Goal: Task Accomplishment & Management: Complete application form

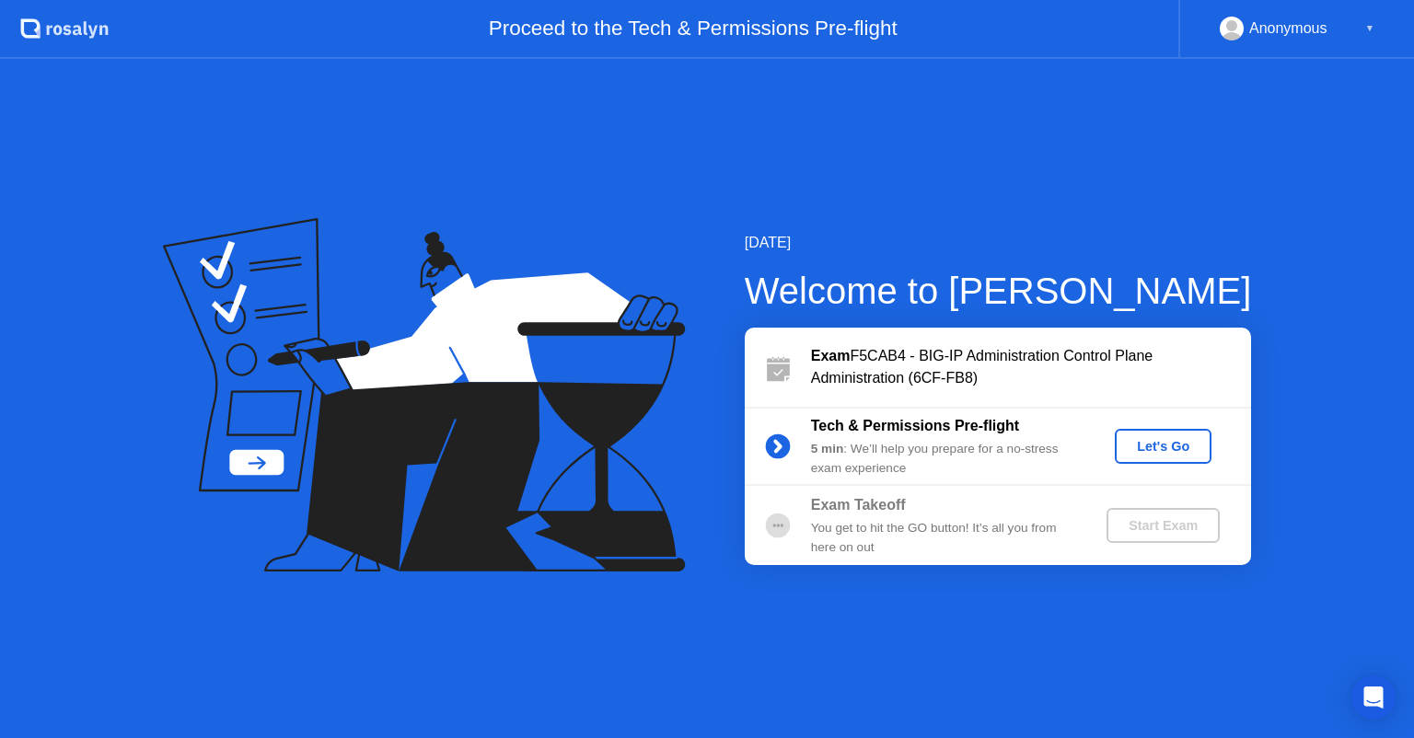
click at [1166, 441] on div "Let's Go" at bounding box center [1163, 446] width 82 height 15
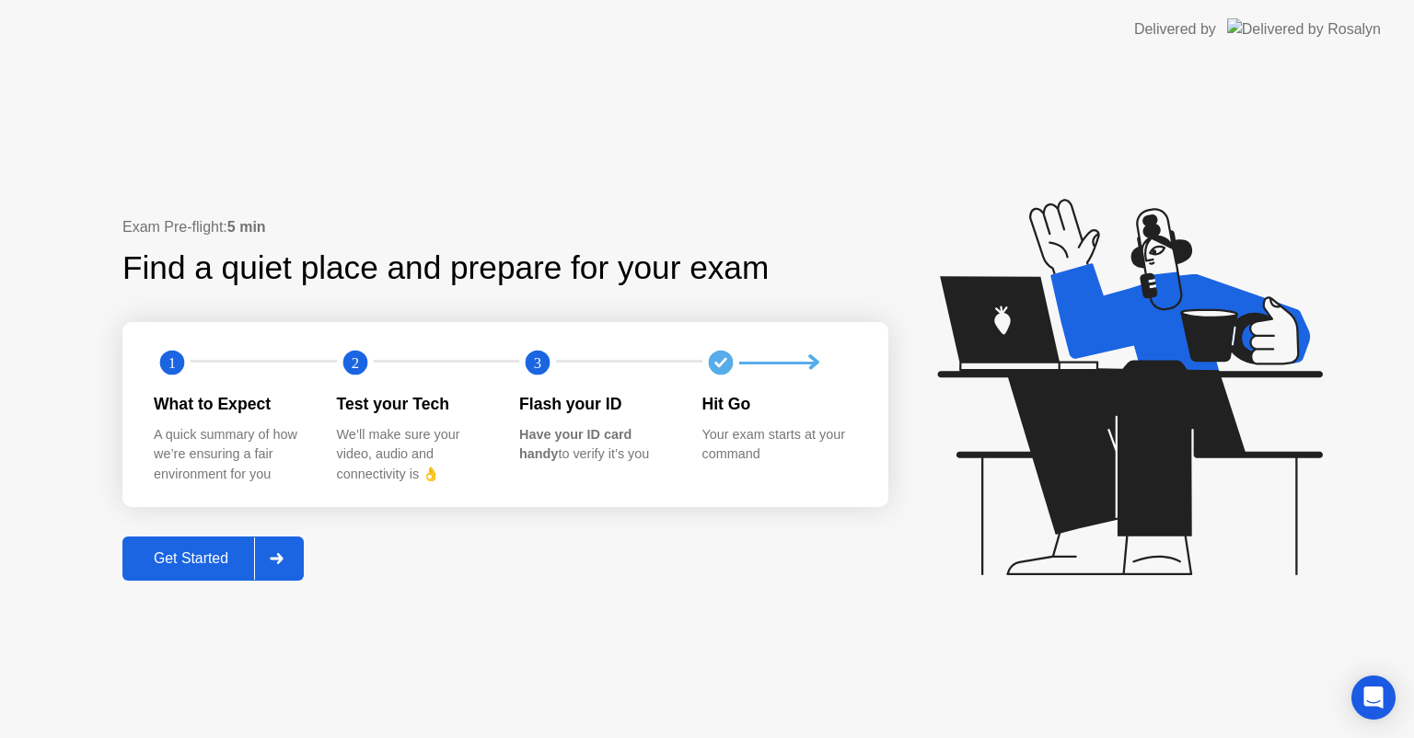
click at [208, 557] on div "Get Started" at bounding box center [191, 558] width 126 height 17
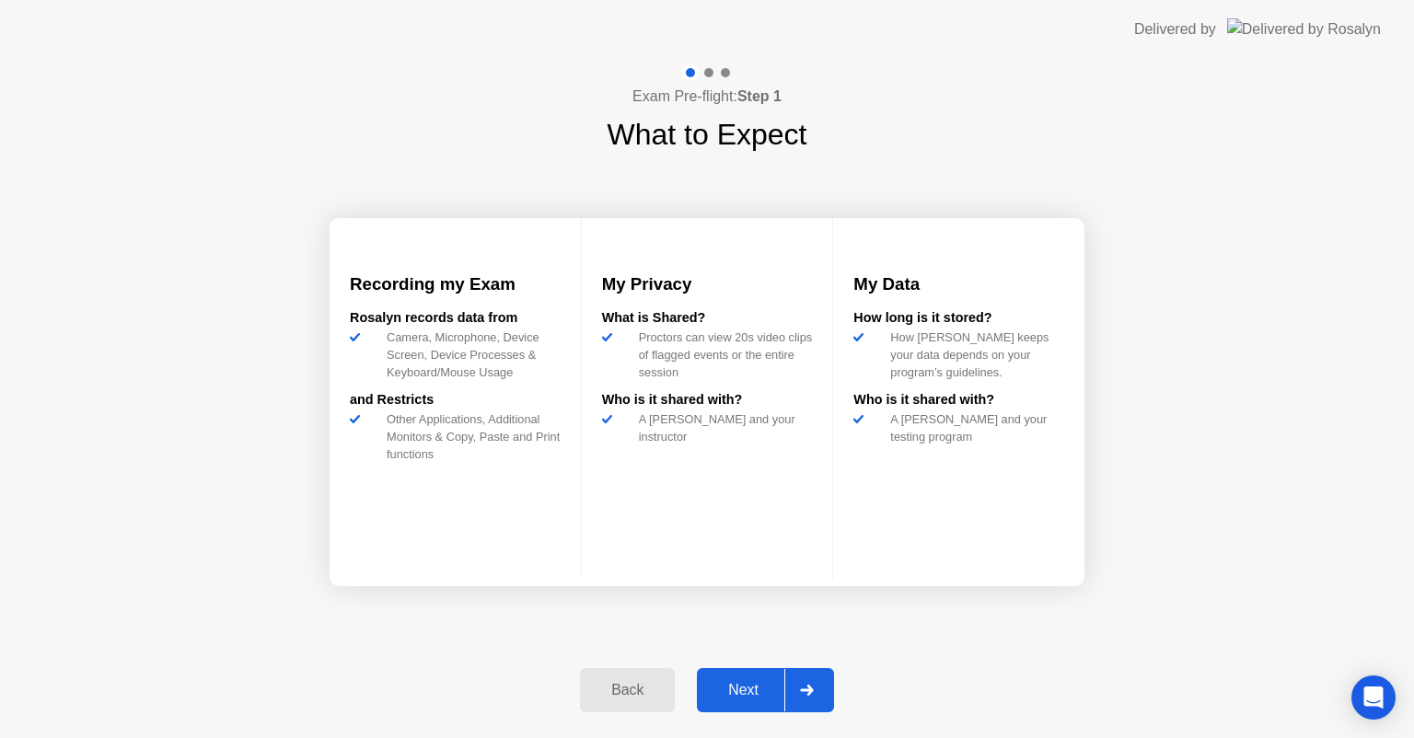
click at [737, 682] on div "Next" at bounding box center [743, 690] width 82 height 17
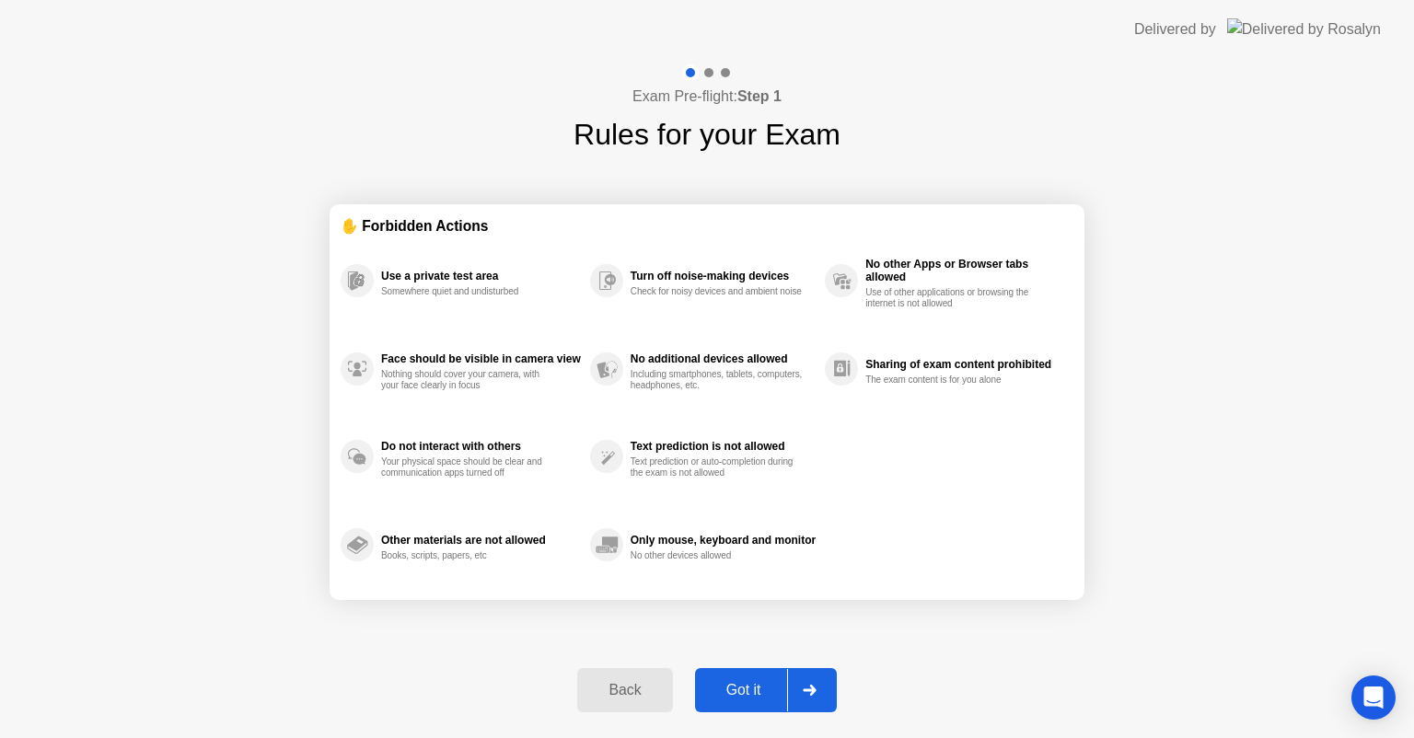
click at [737, 682] on div "Got it" at bounding box center [744, 690] width 87 height 17
select select "**********"
select select "*******"
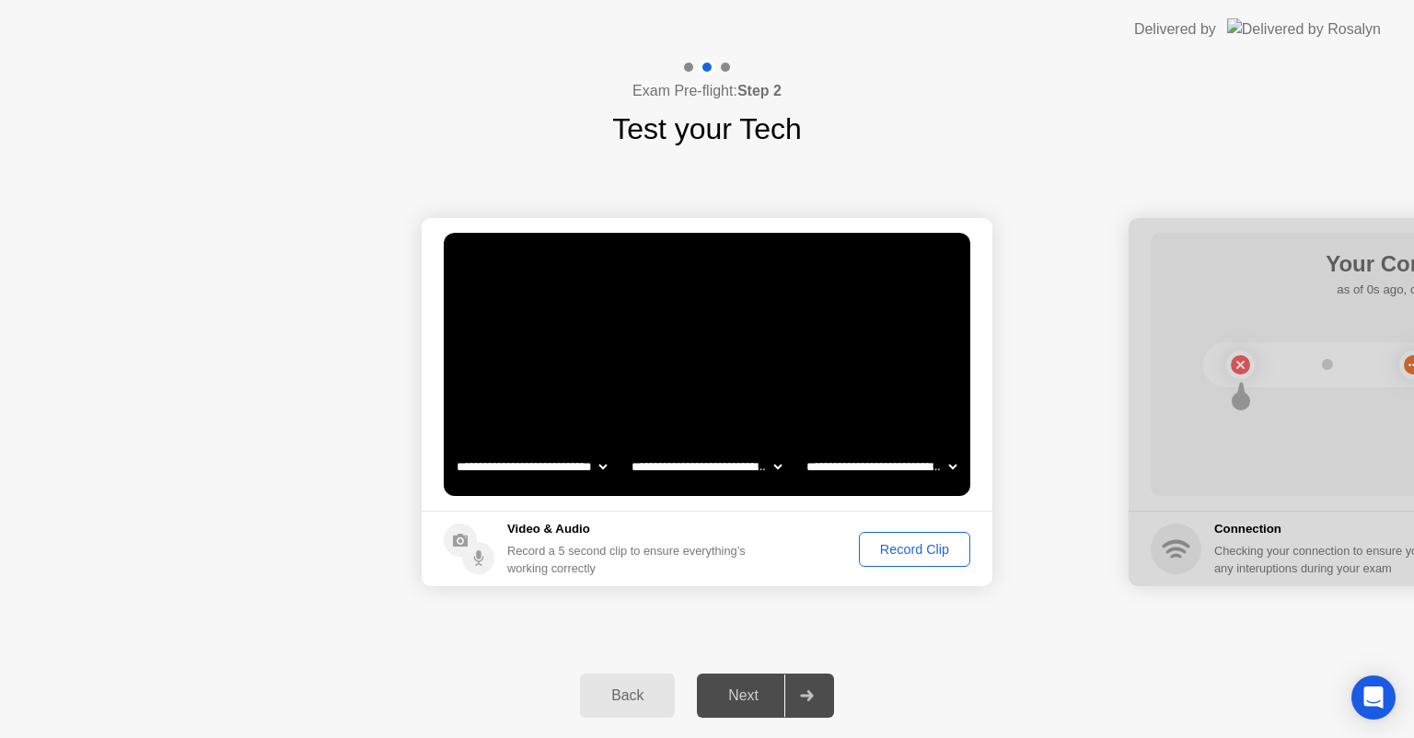
click at [907, 554] on div "Record Clip" at bounding box center [914, 549] width 98 height 15
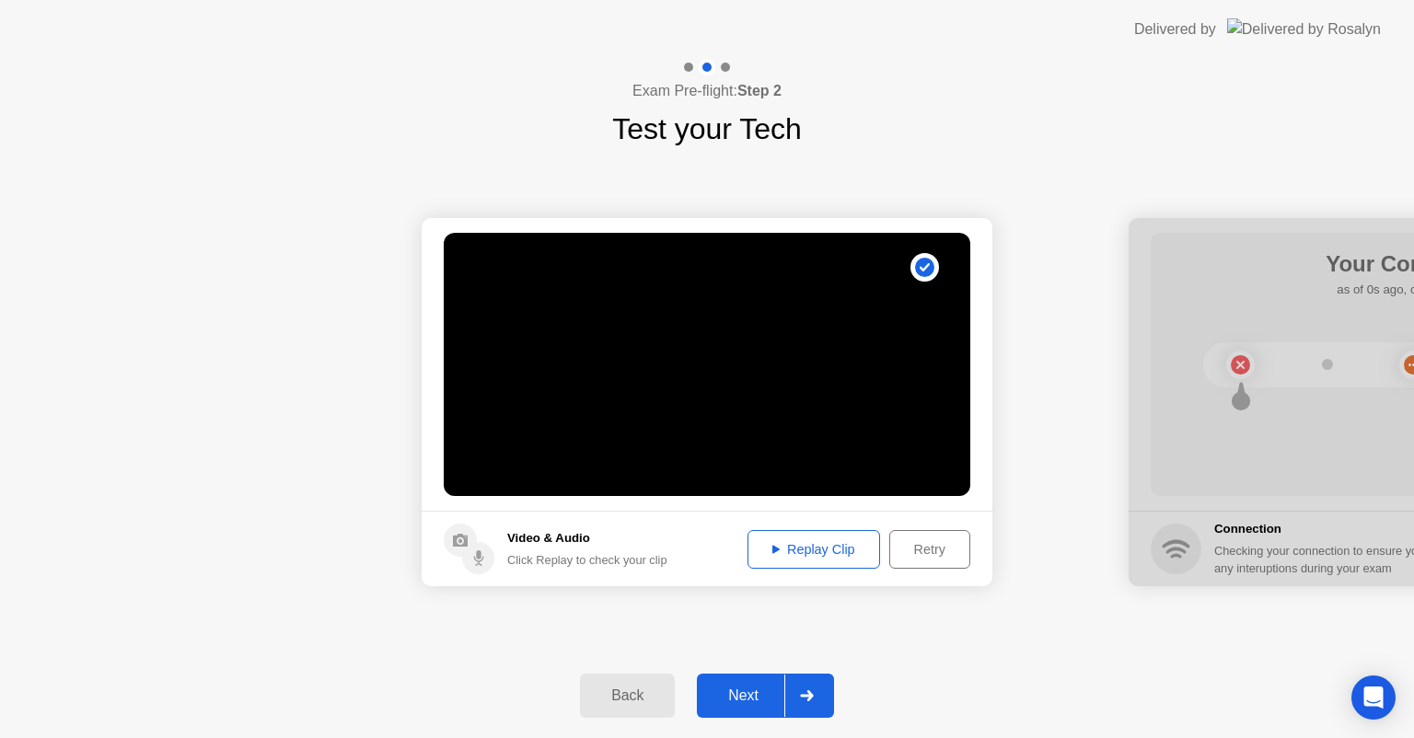
click at [761, 691] on div "Next" at bounding box center [743, 696] width 82 height 17
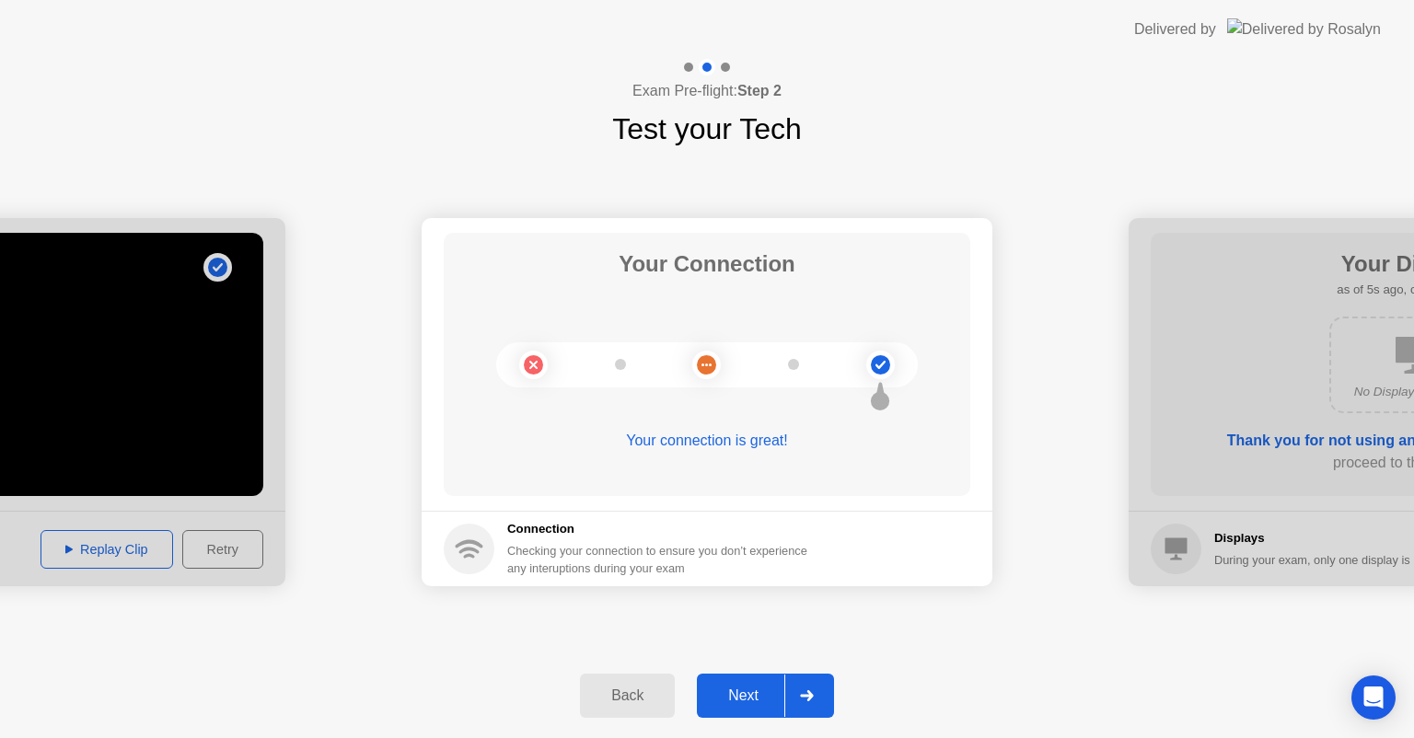
click at [761, 691] on div "Next" at bounding box center [743, 696] width 82 height 17
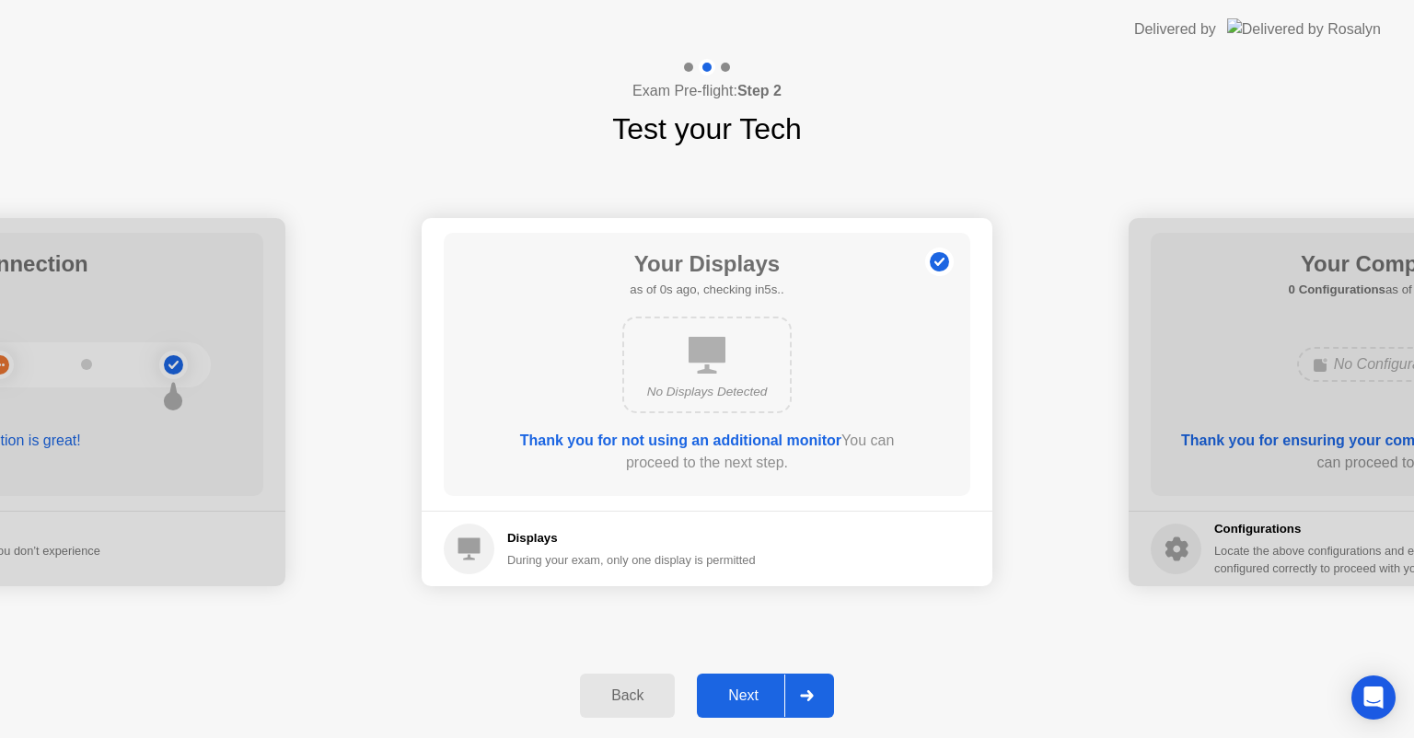
click at [761, 691] on div "Next" at bounding box center [743, 696] width 82 height 17
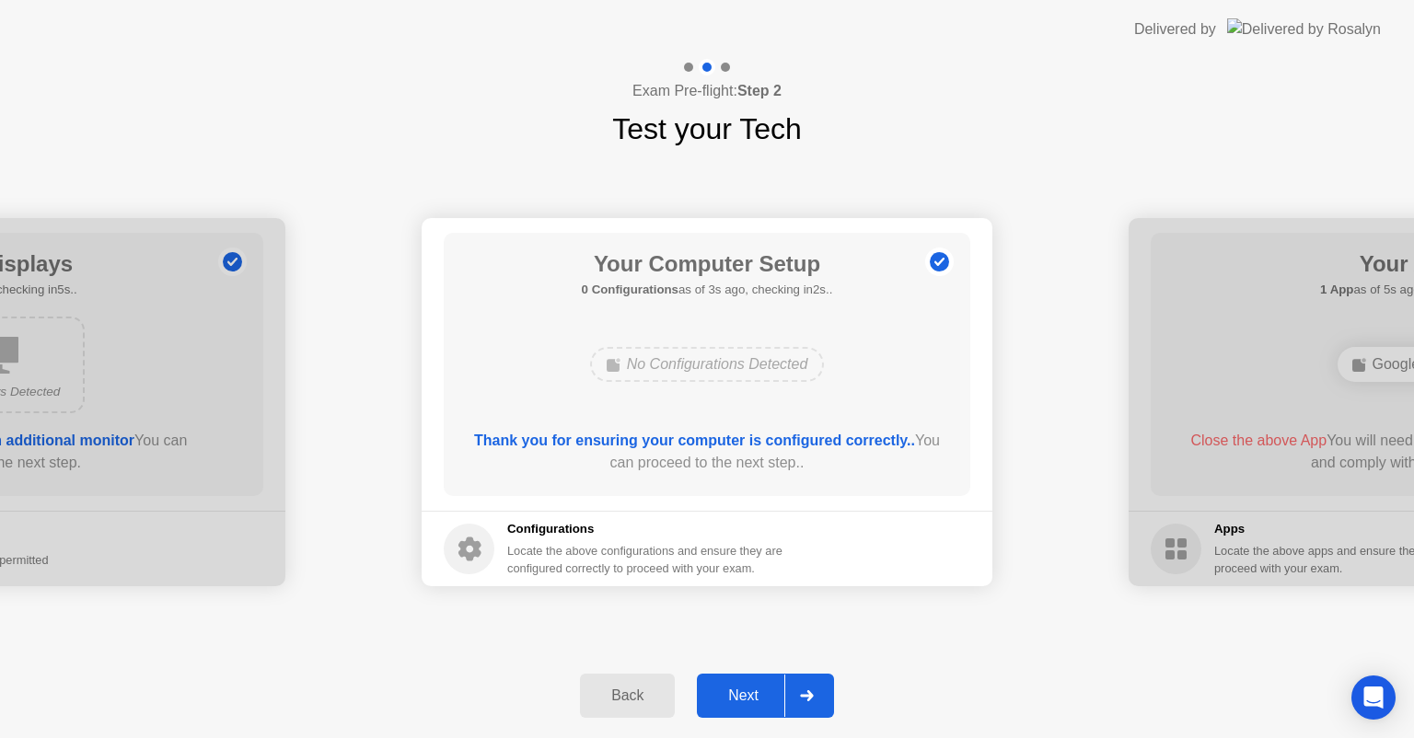
click at [748, 691] on div "Next" at bounding box center [743, 696] width 82 height 17
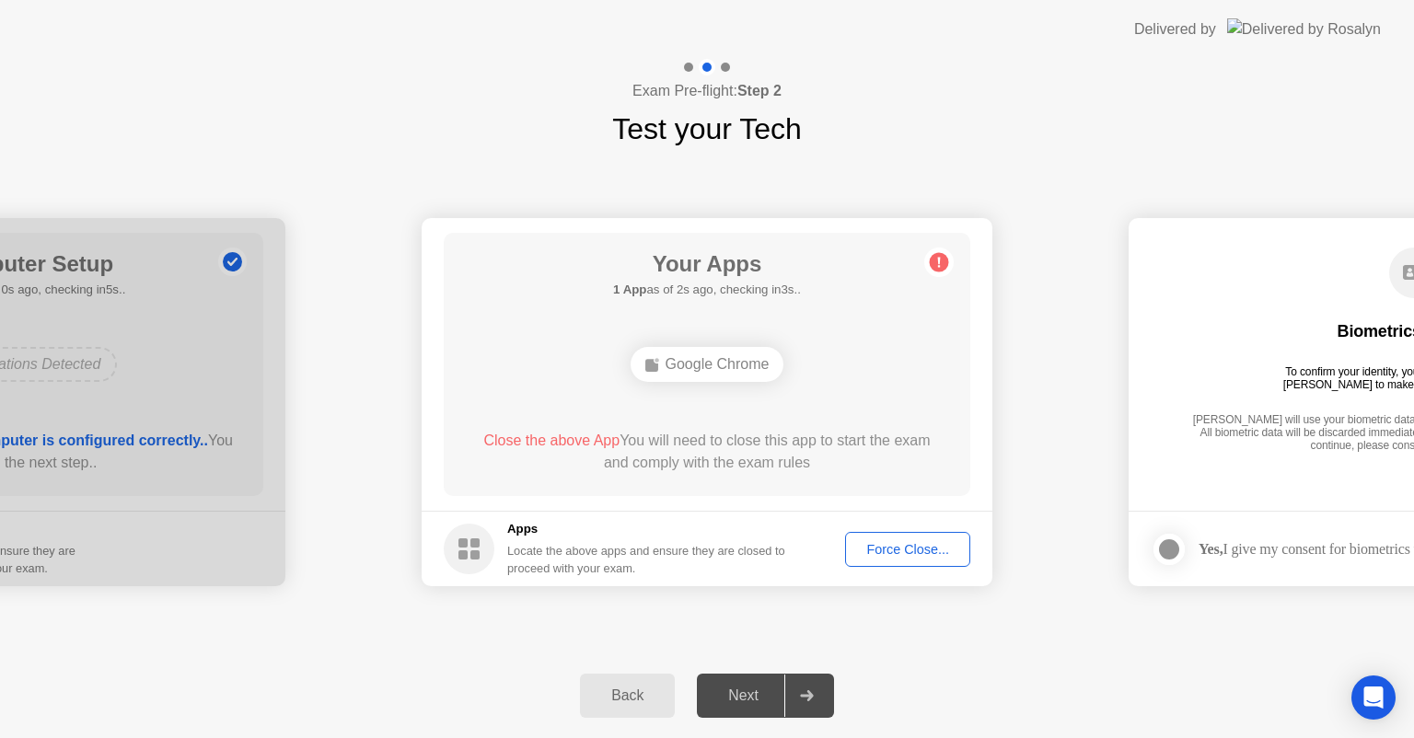
click at [885, 536] on button "Force Close..." at bounding box center [907, 549] width 125 height 35
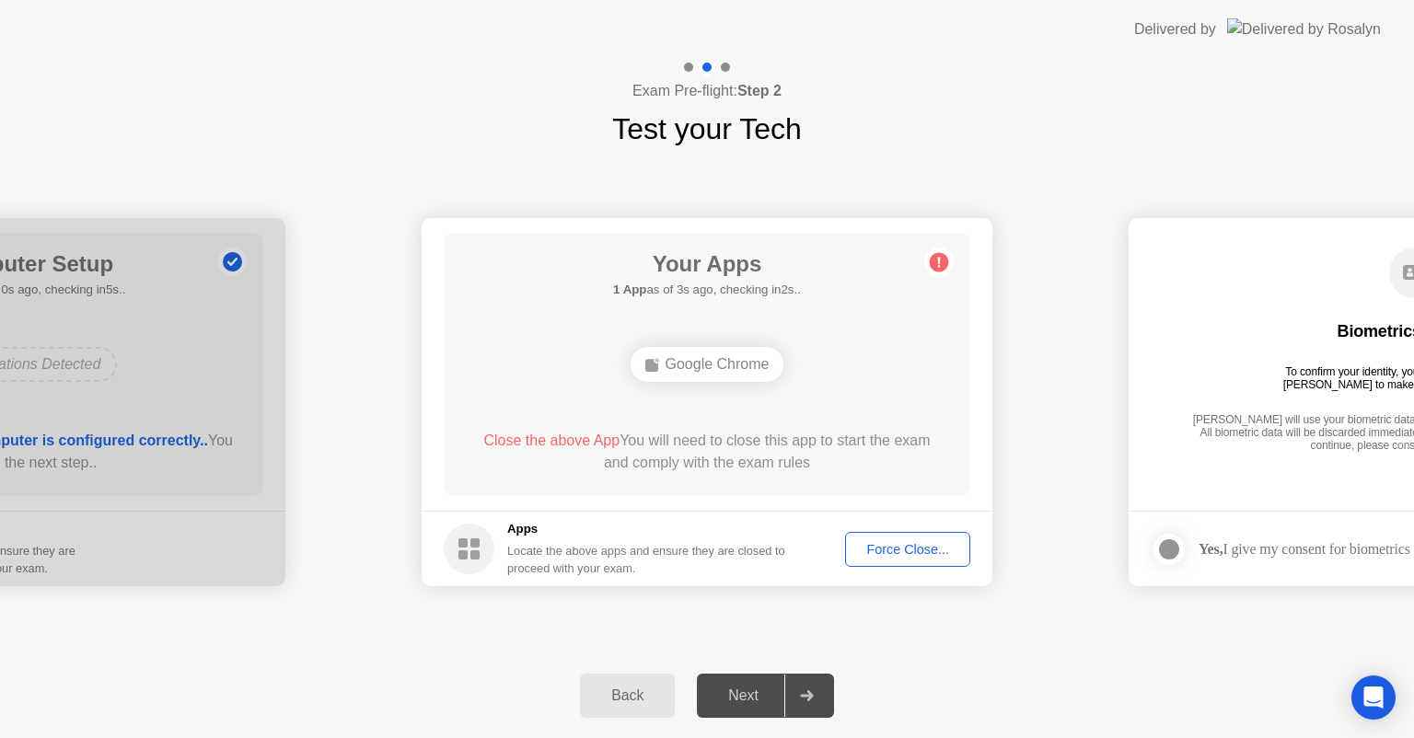
click at [897, 544] on div "Force Close..." at bounding box center [907, 549] width 112 height 15
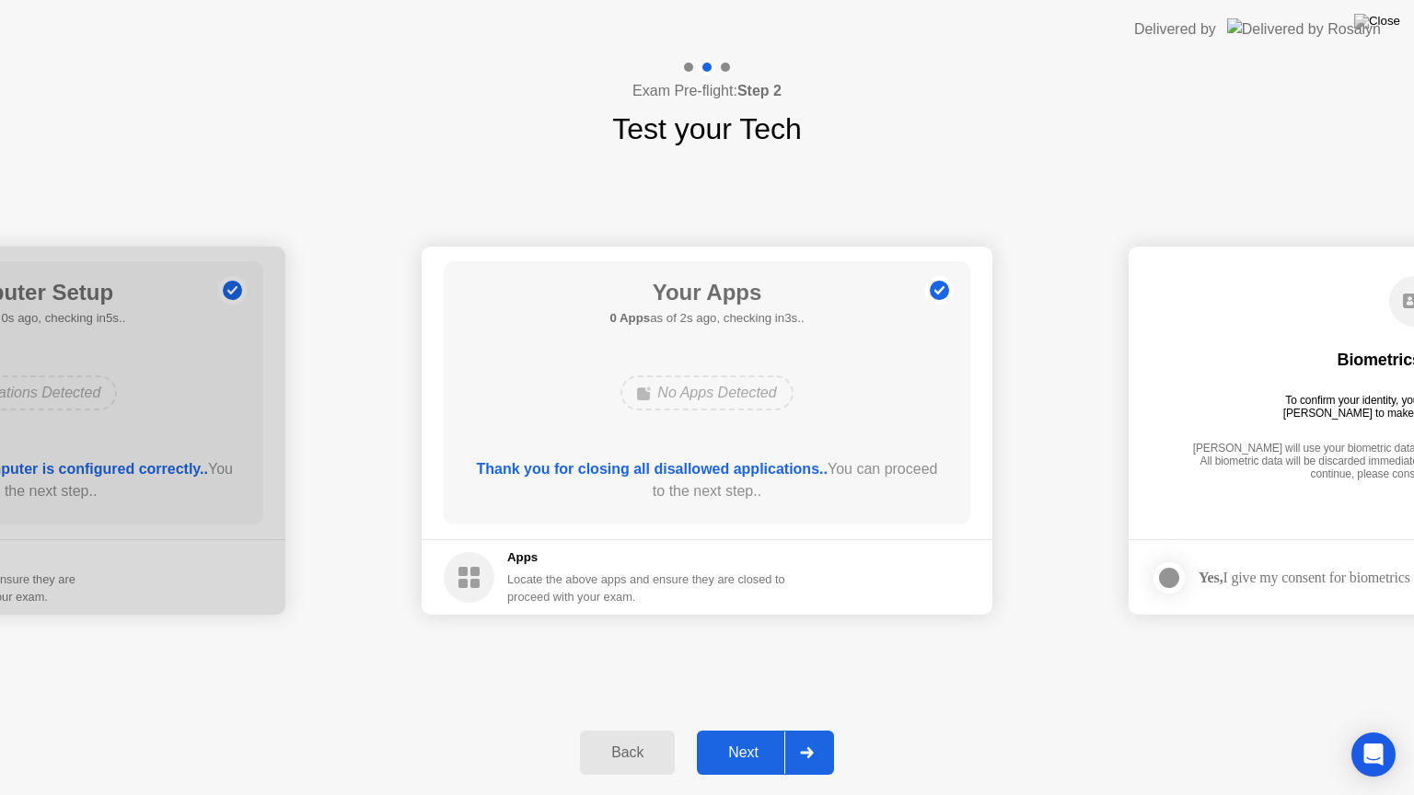
click at [751, 737] on div "Next" at bounding box center [743, 753] width 82 height 17
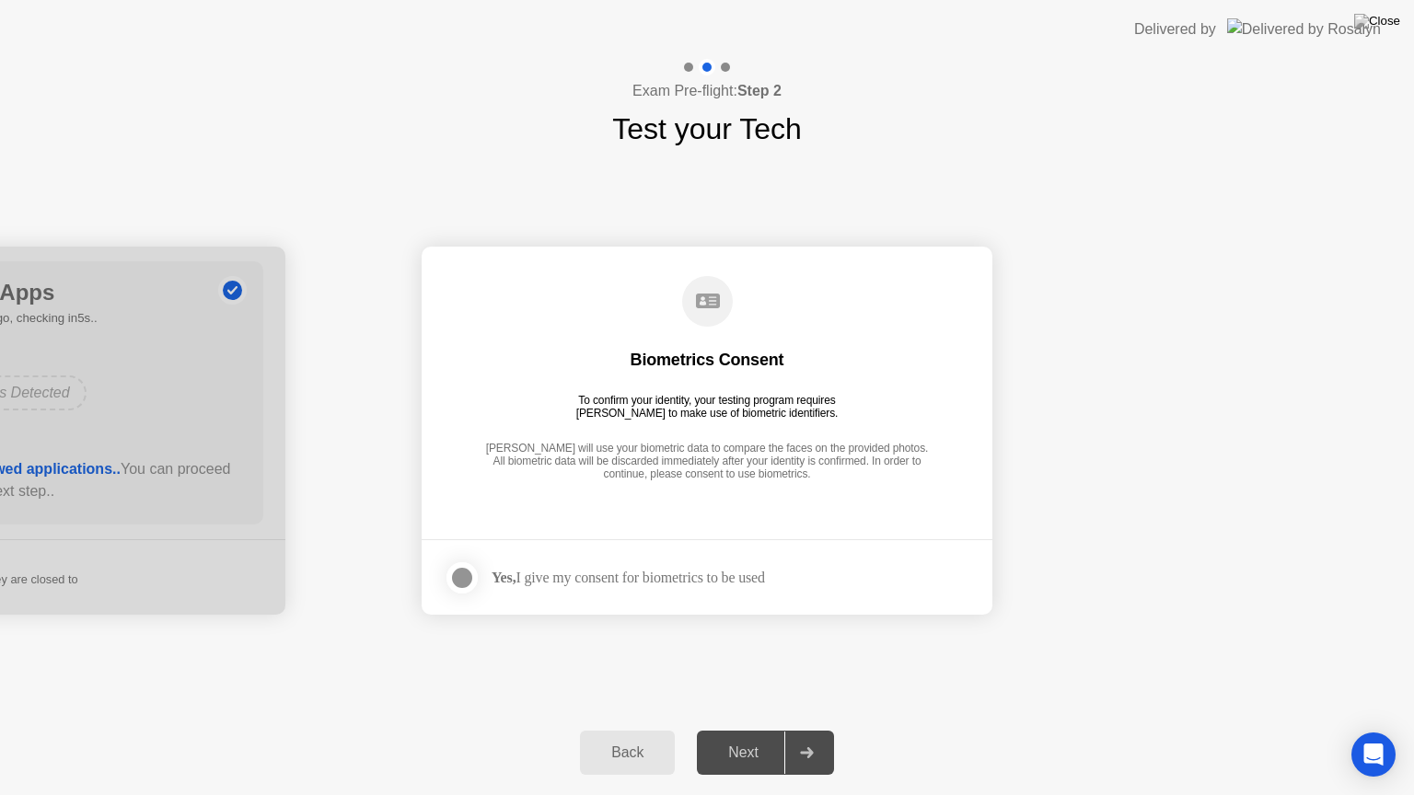
click at [541, 580] on div "Yes, I give my consent for biometrics to be used" at bounding box center [628, 577] width 273 height 17
click at [464, 572] on div at bounding box center [462, 578] width 22 height 22
click at [740, 737] on div "Next" at bounding box center [743, 753] width 82 height 17
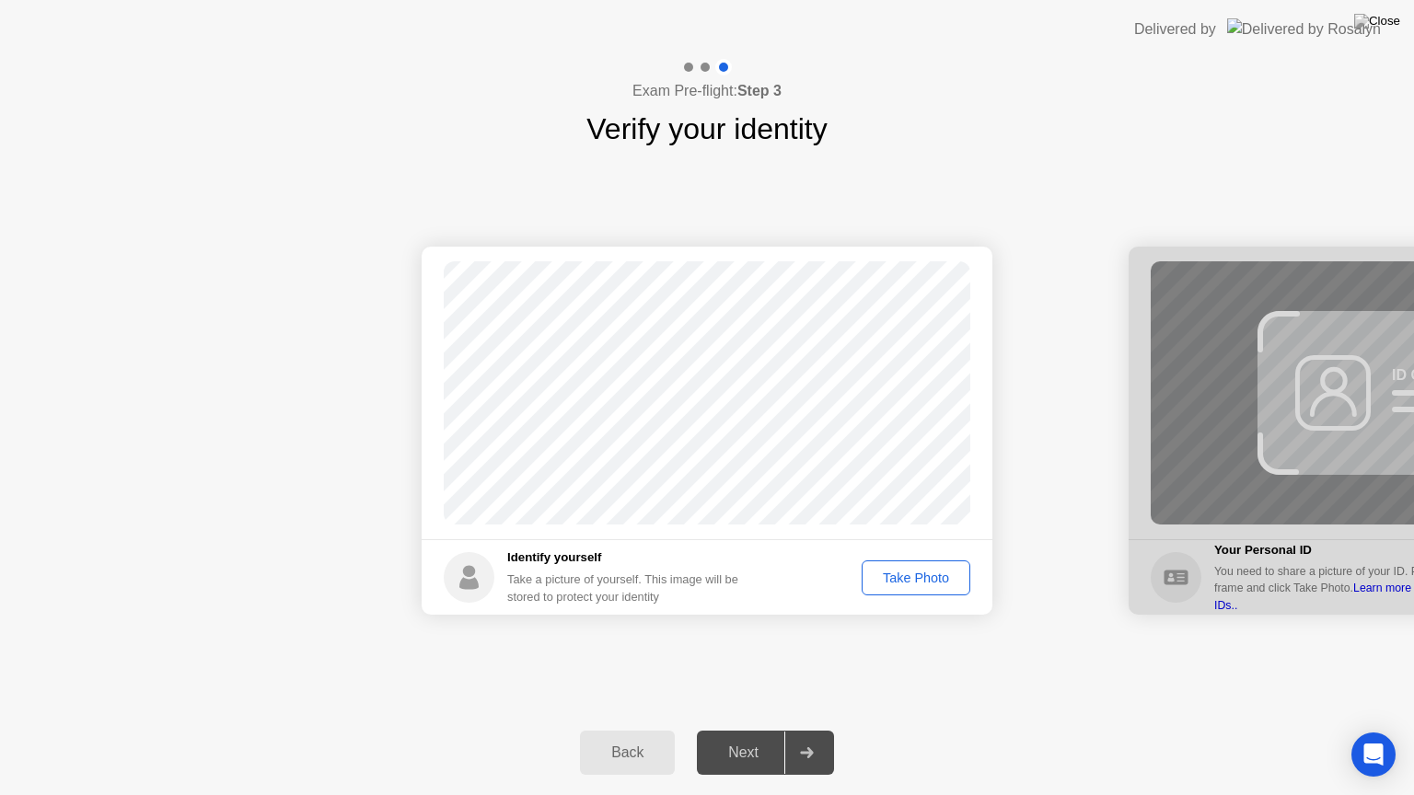
click at [890, 579] on div "Take Photo" at bounding box center [916, 578] width 96 height 15
click at [766, 737] on div "Next" at bounding box center [743, 753] width 82 height 17
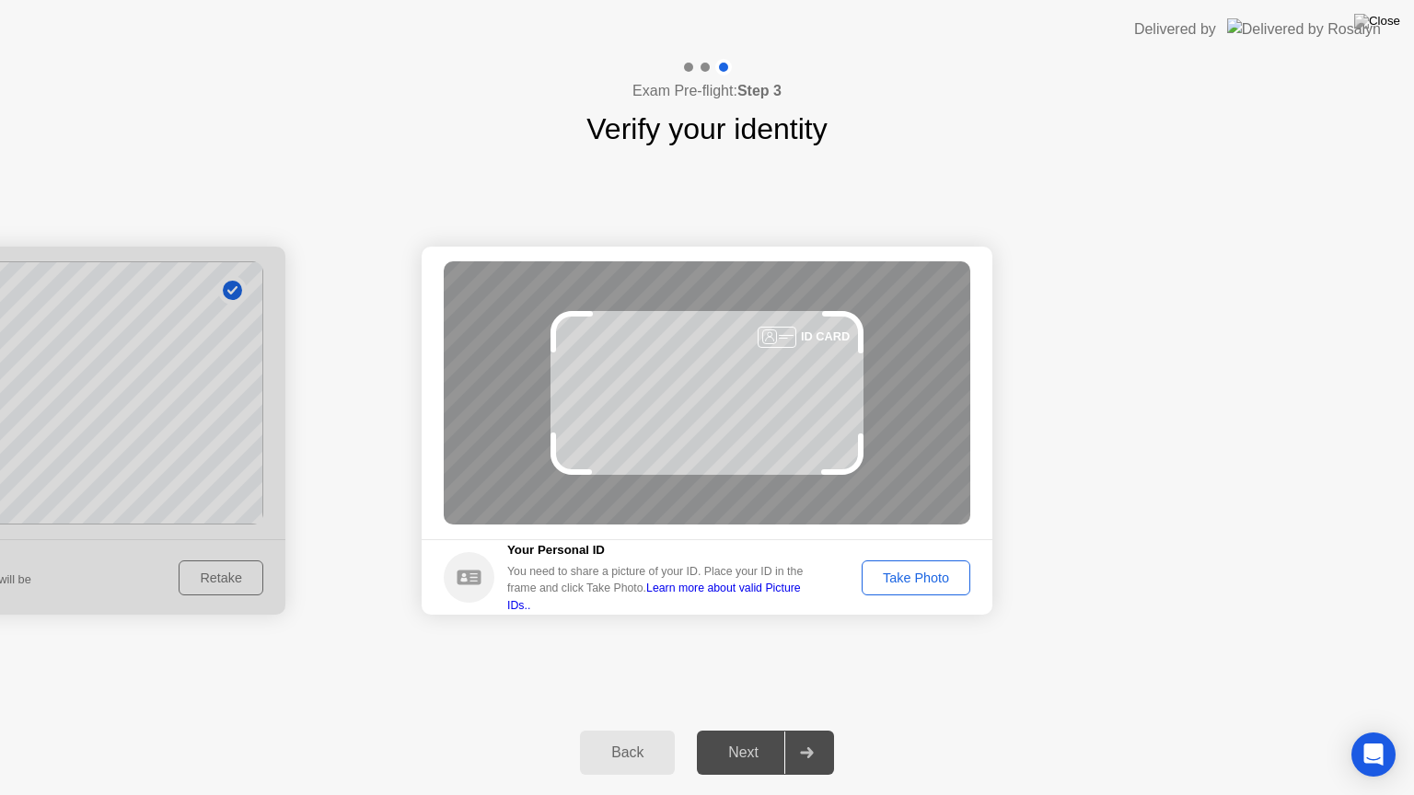
click at [910, 580] on div "Take Photo" at bounding box center [916, 578] width 96 height 15
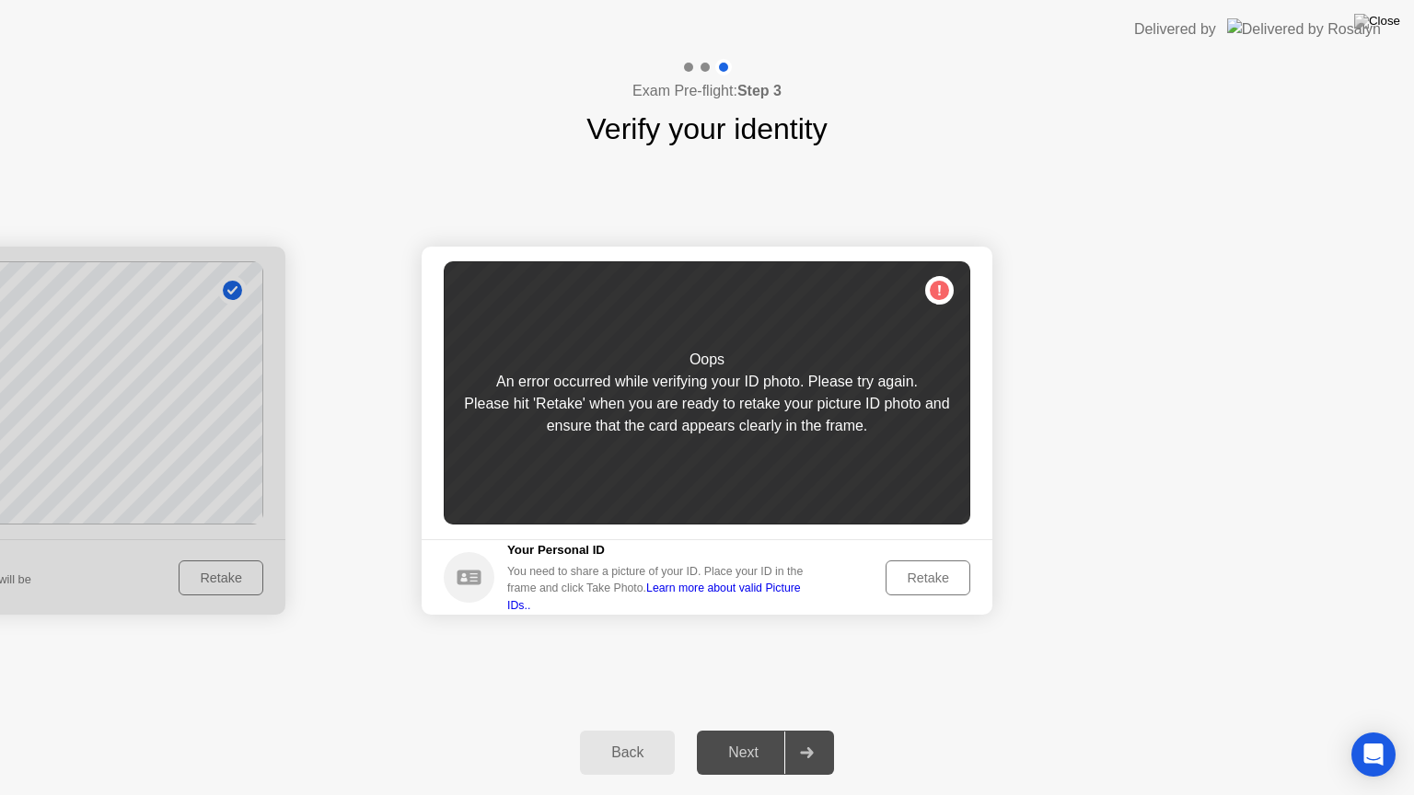
click at [943, 574] on div "Retake" at bounding box center [928, 578] width 72 height 15
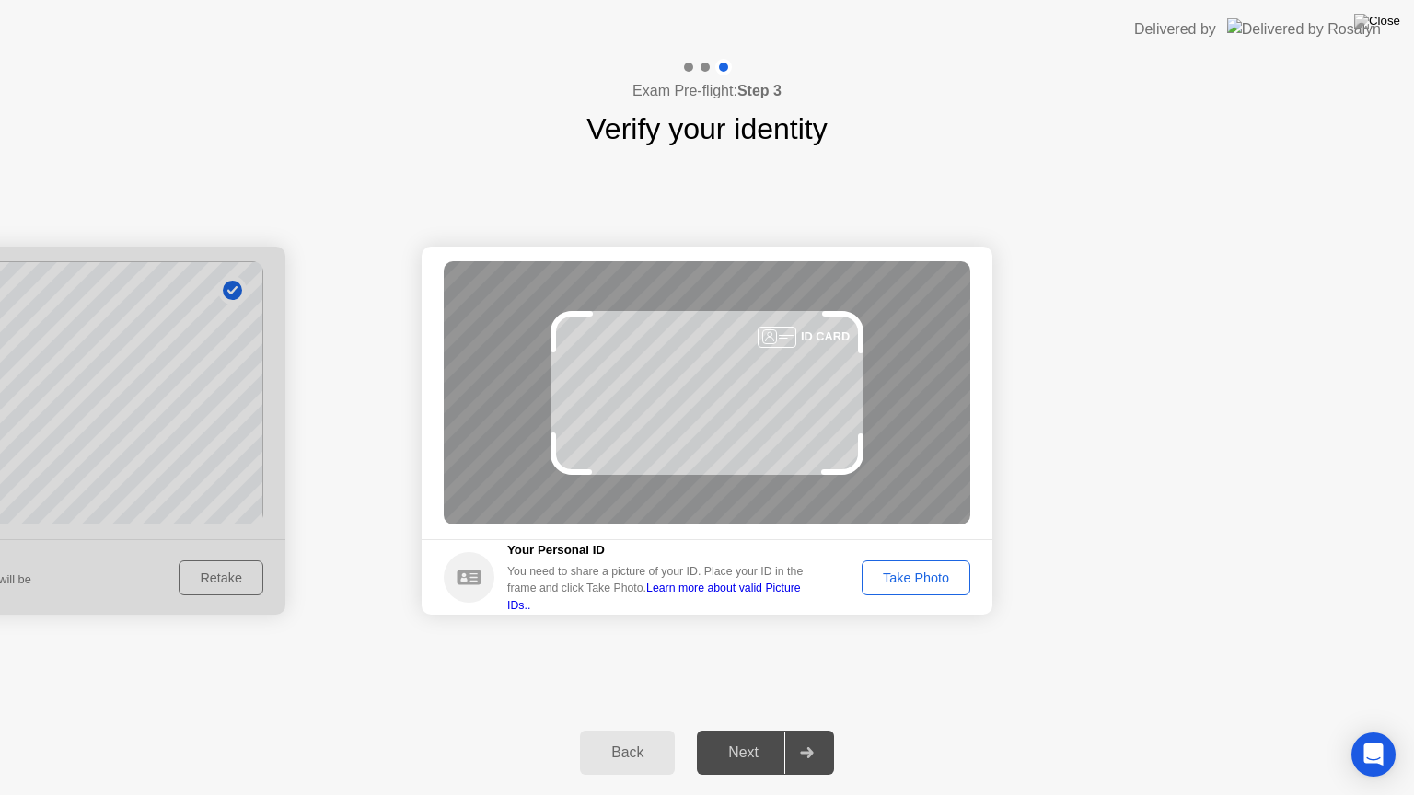
click at [943, 574] on div "Take Photo" at bounding box center [916, 578] width 96 height 15
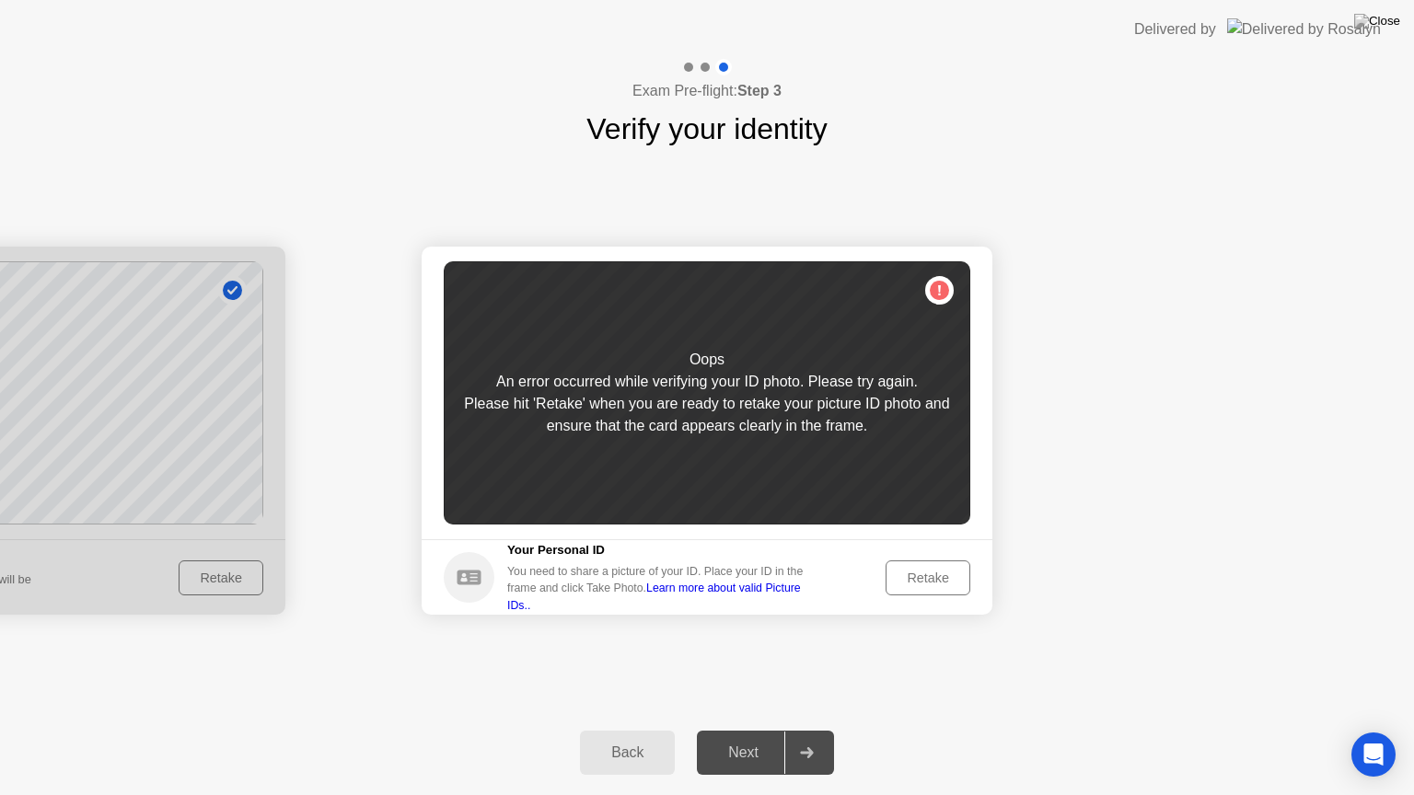
click at [627, 737] on div "Back" at bounding box center [627, 753] width 84 height 17
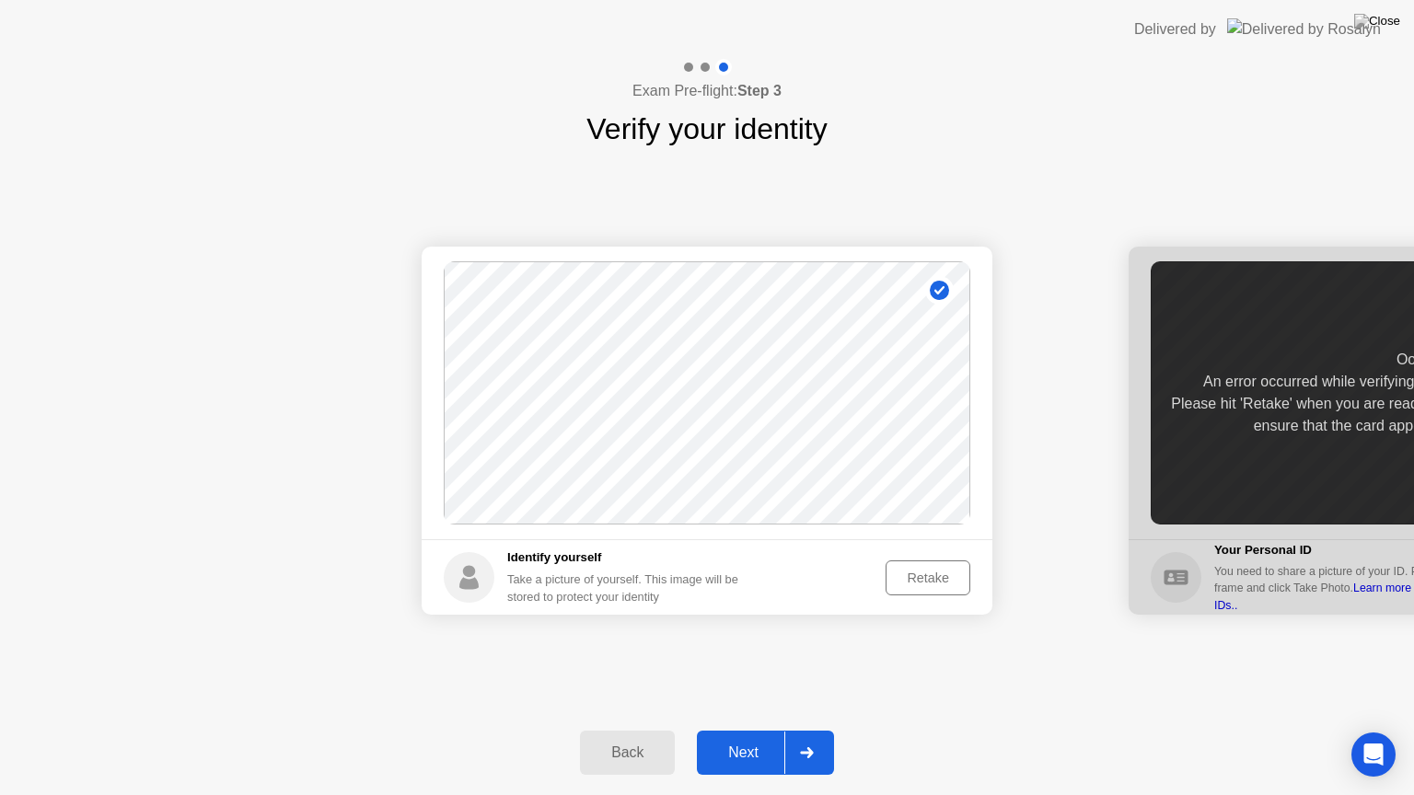
click at [916, 576] on div "Retake" at bounding box center [928, 578] width 72 height 15
click at [916, 576] on div "Take Photo" at bounding box center [916, 578] width 96 height 15
click at [740, 737] on div "Next" at bounding box center [743, 753] width 82 height 17
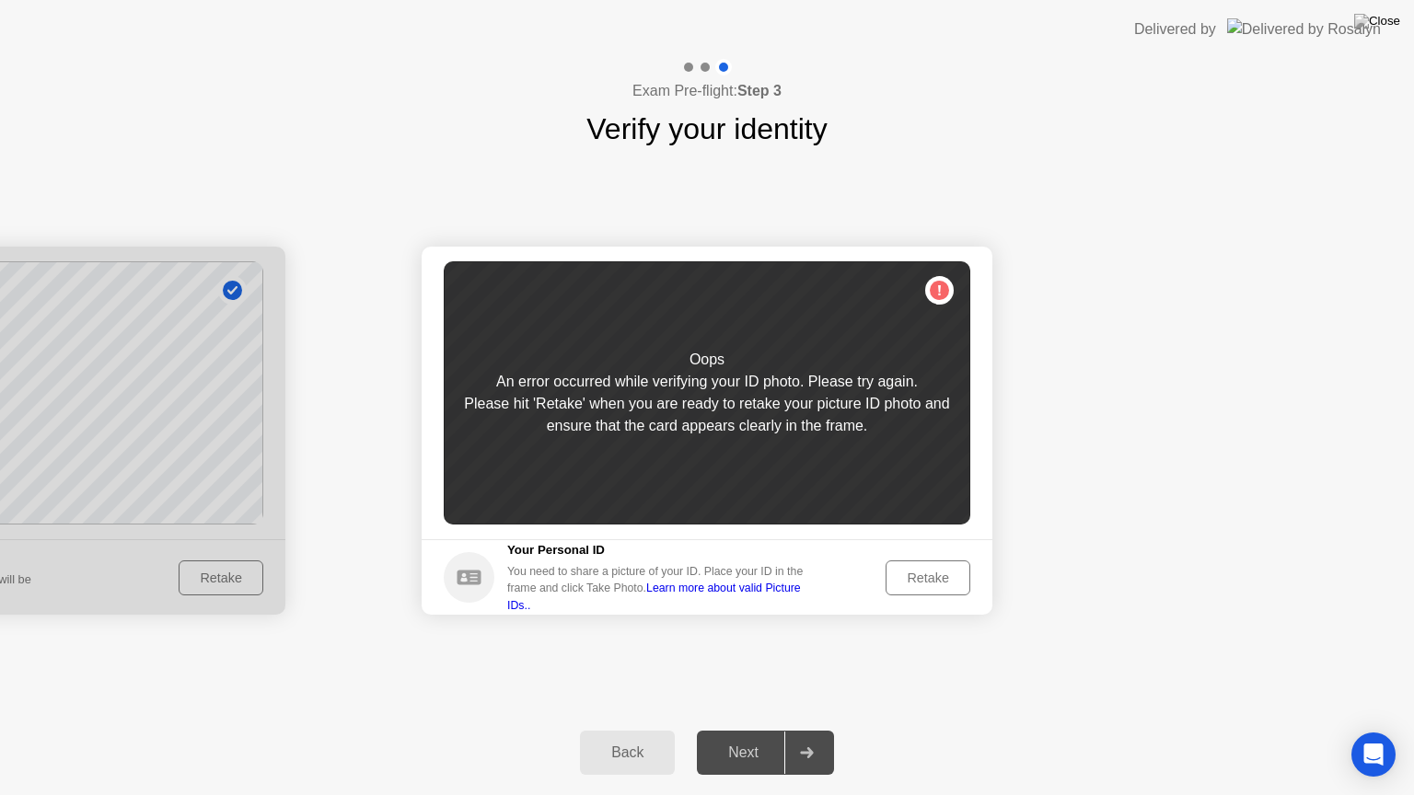
click at [902, 577] on div "Retake" at bounding box center [928, 578] width 72 height 15
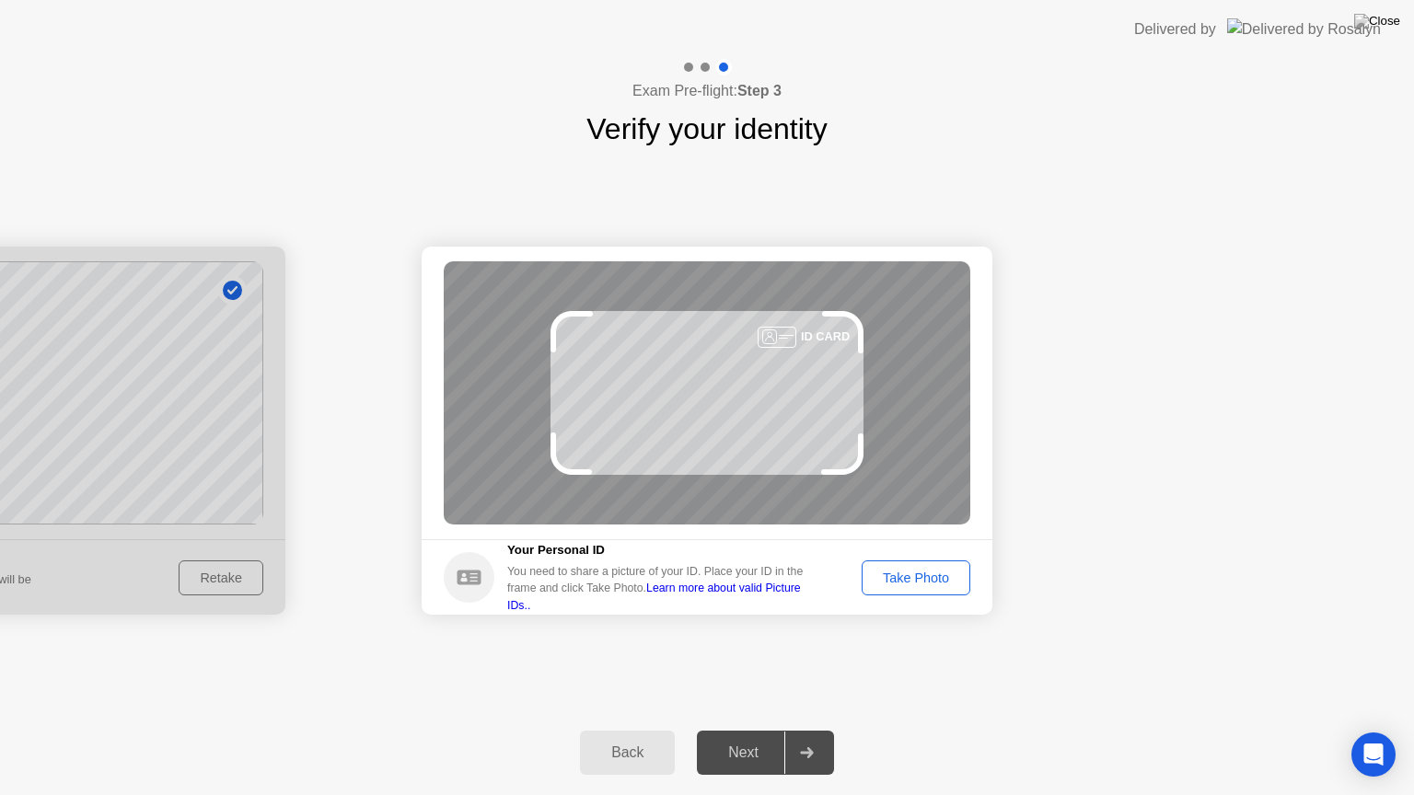
click at [902, 577] on div "Take Photo" at bounding box center [916, 578] width 96 height 15
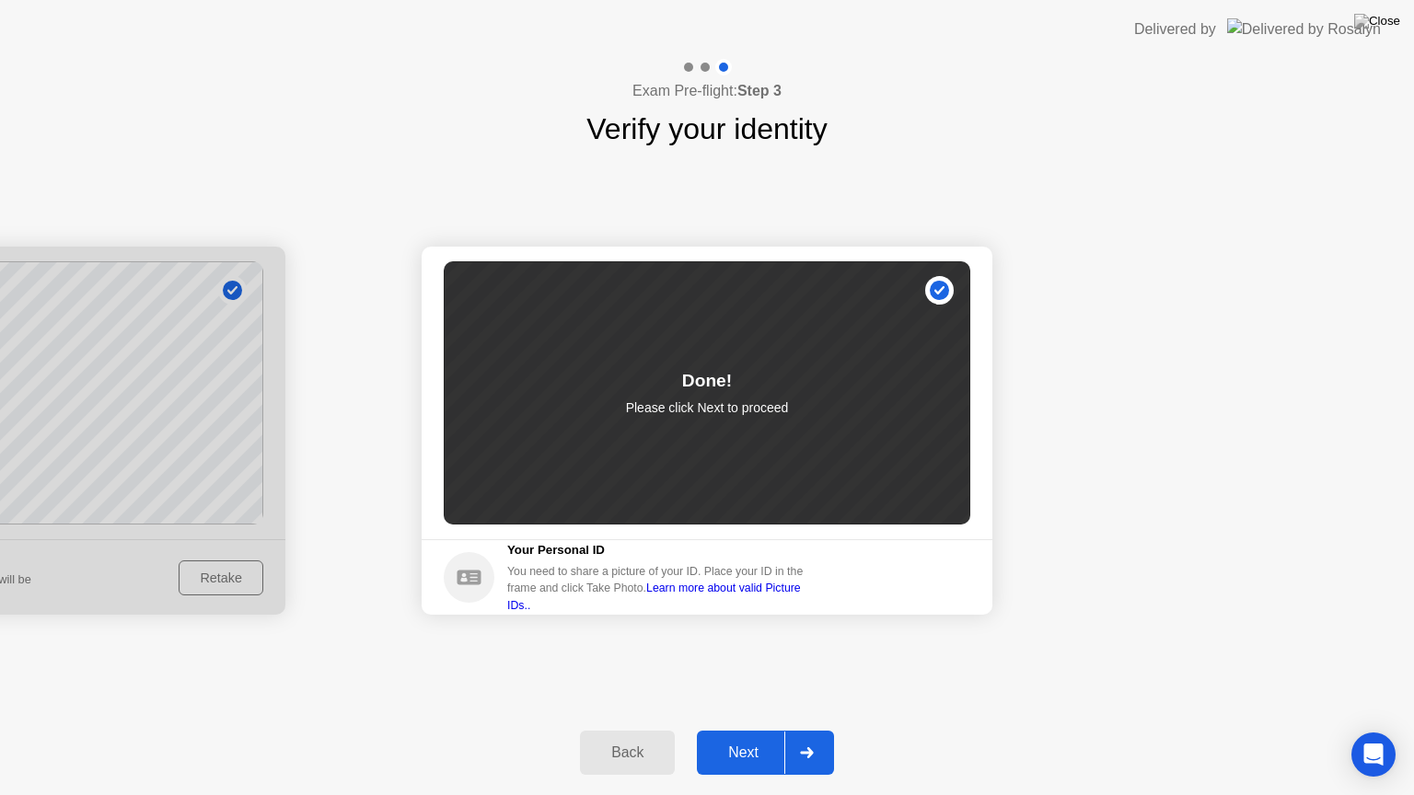
click at [740, 737] on button "Next" at bounding box center [765, 753] width 137 height 44
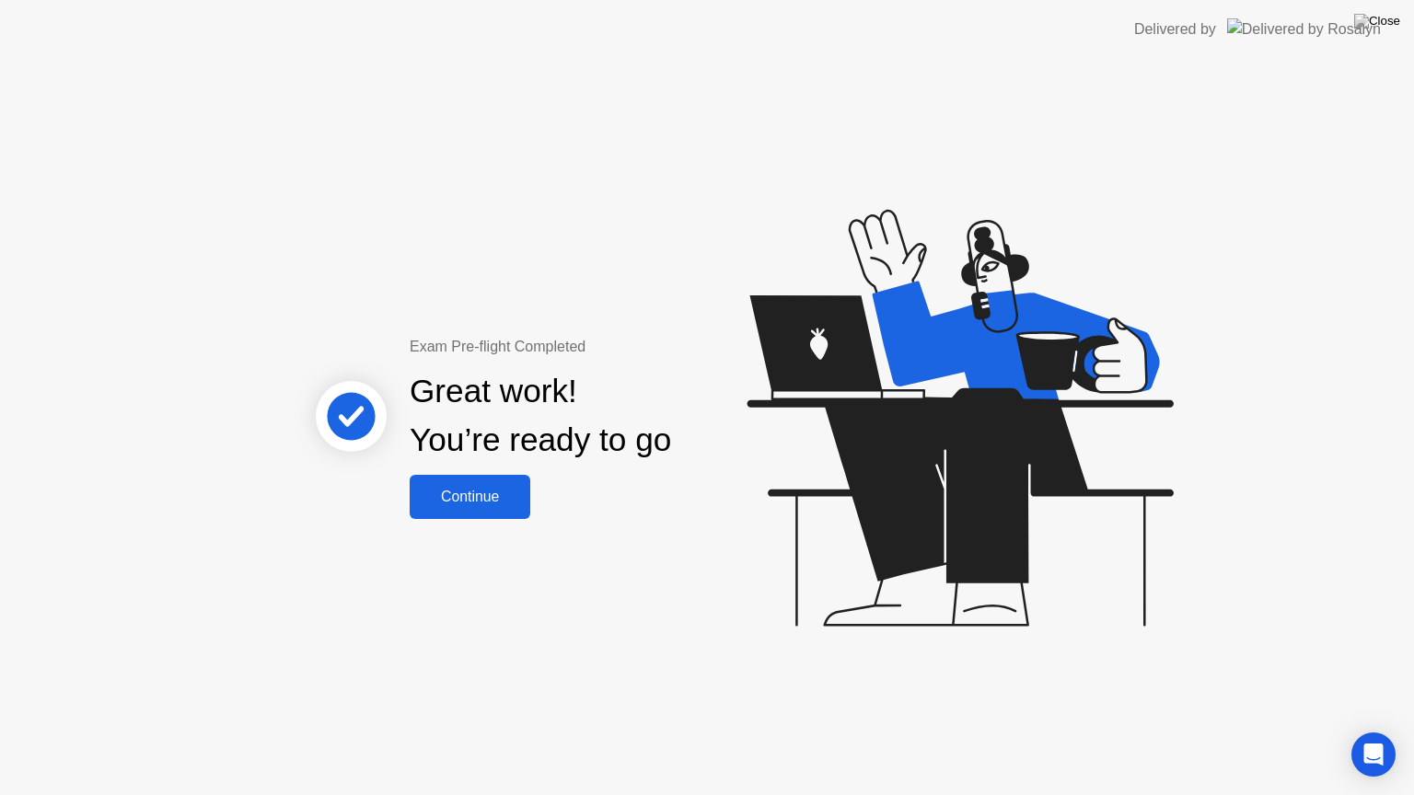
click at [484, 490] on div "Continue" at bounding box center [470, 497] width 110 height 17
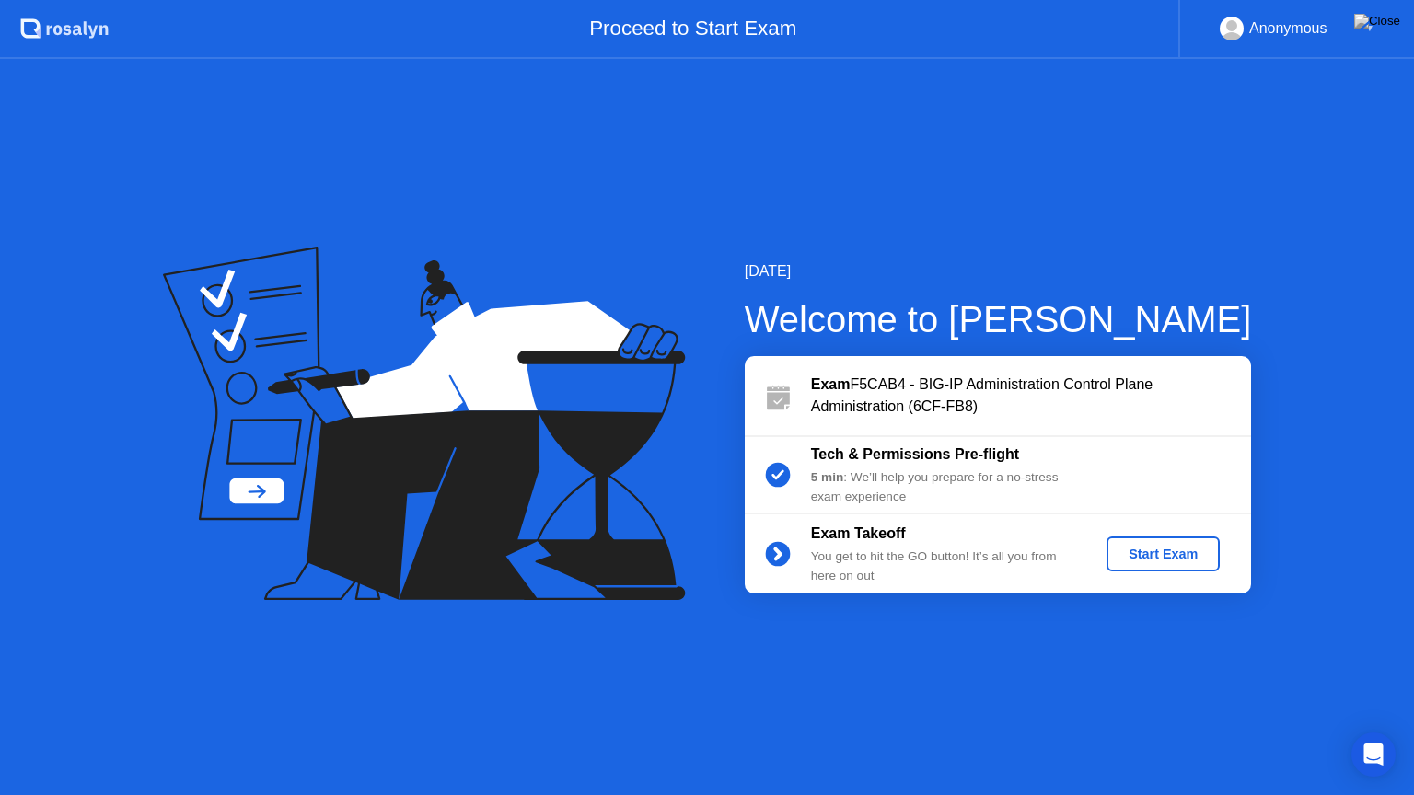
click at [1143, 551] on div "Start Exam" at bounding box center [1163, 554] width 98 height 15
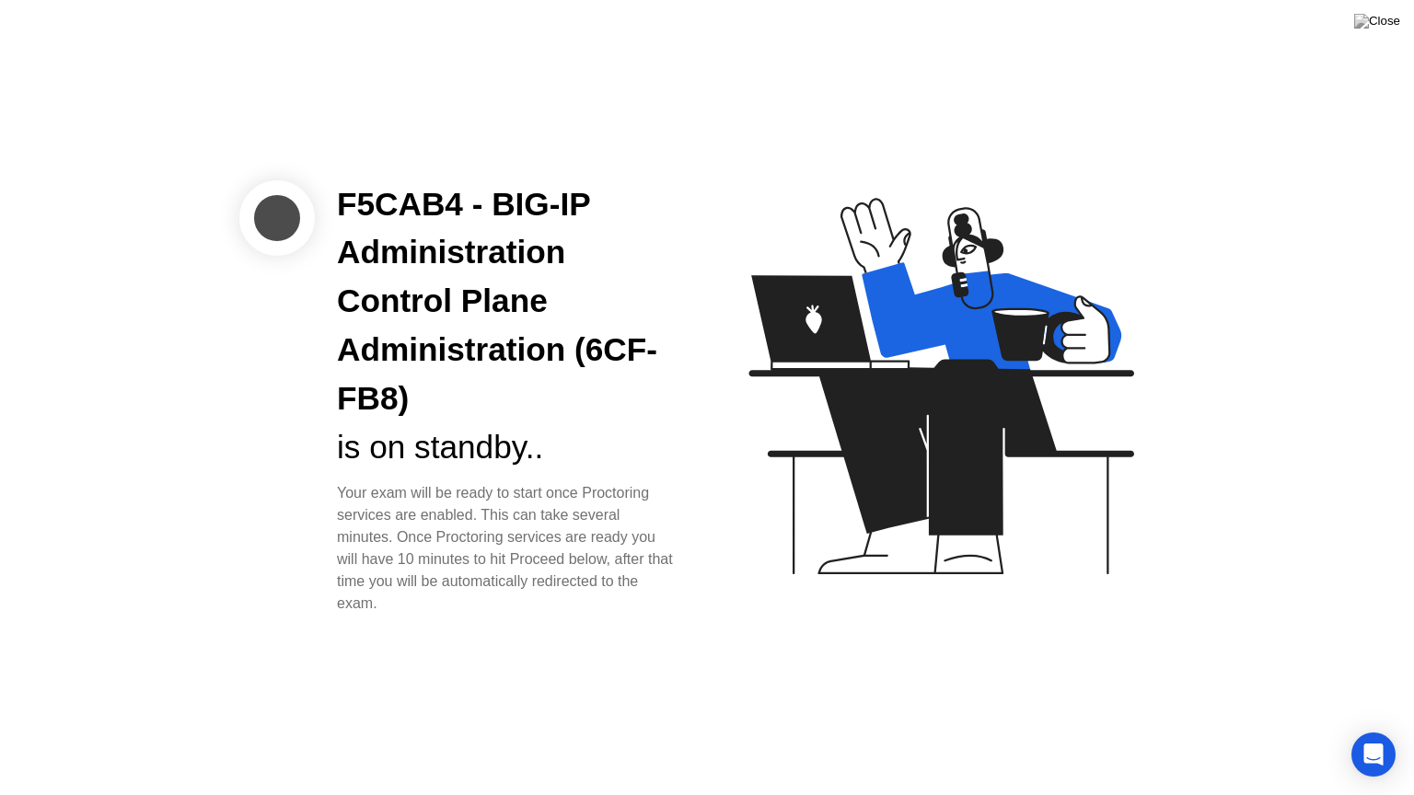
click at [674, 407] on div "F5CAB4 - BIG-IP Administration Control Plane Administration (6CF-FB8)" at bounding box center [507, 301] width 341 height 243
click at [869, 552] on icon at bounding box center [937, 394] width 475 height 471
click at [479, 463] on div "is on standby.." at bounding box center [507, 447] width 341 height 49
click at [459, 312] on div "F5CAB4 - BIG-IP Administration Control Plane Administration (6CF-FB8)" at bounding box center [507, 301] width 341 height 243
click at [1376, 737] on icon "Open Intercom Messenger" at bounding box center [1372, 755] width 21 height 24
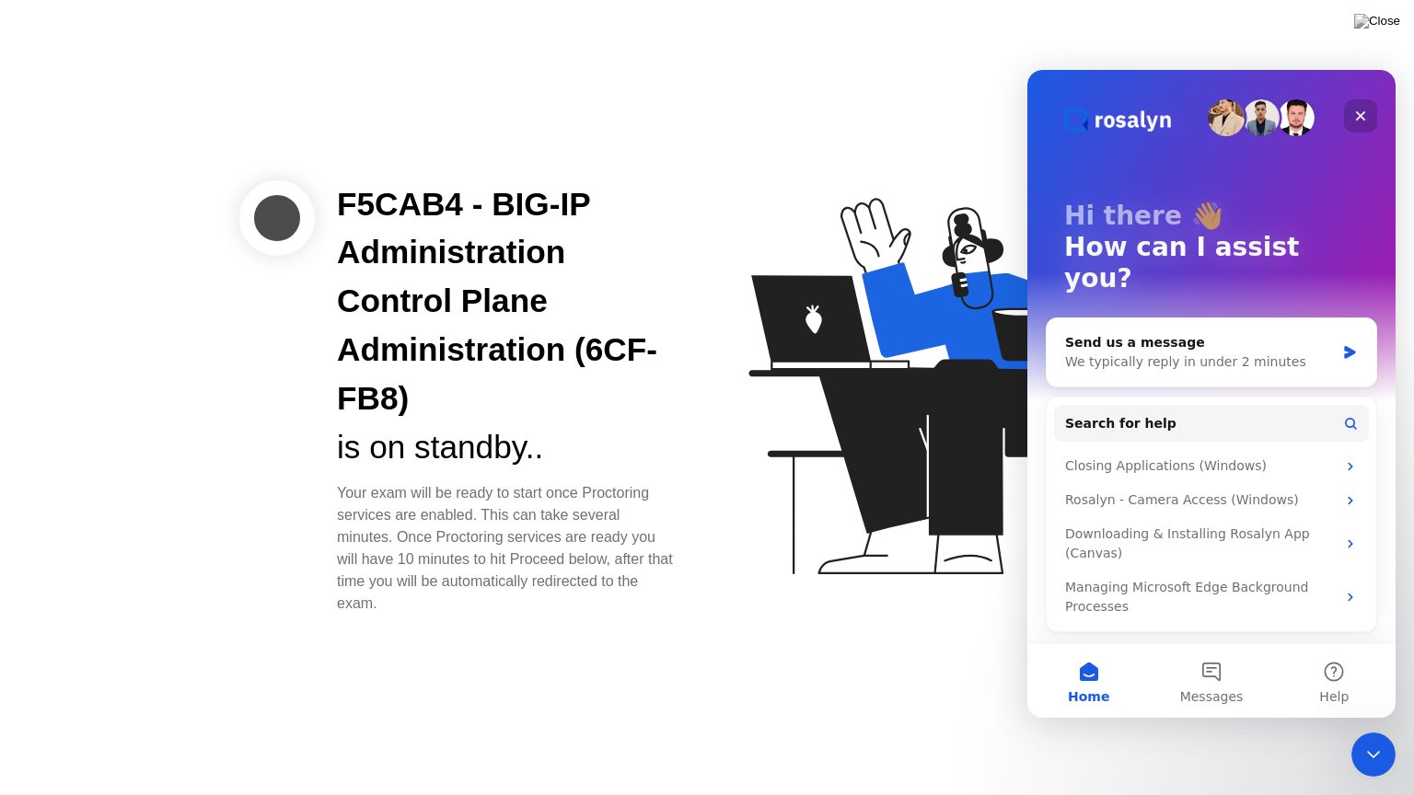
click at [1359, 122] on icon "Close" at bounding box center [1360, 116] width 15 height 15
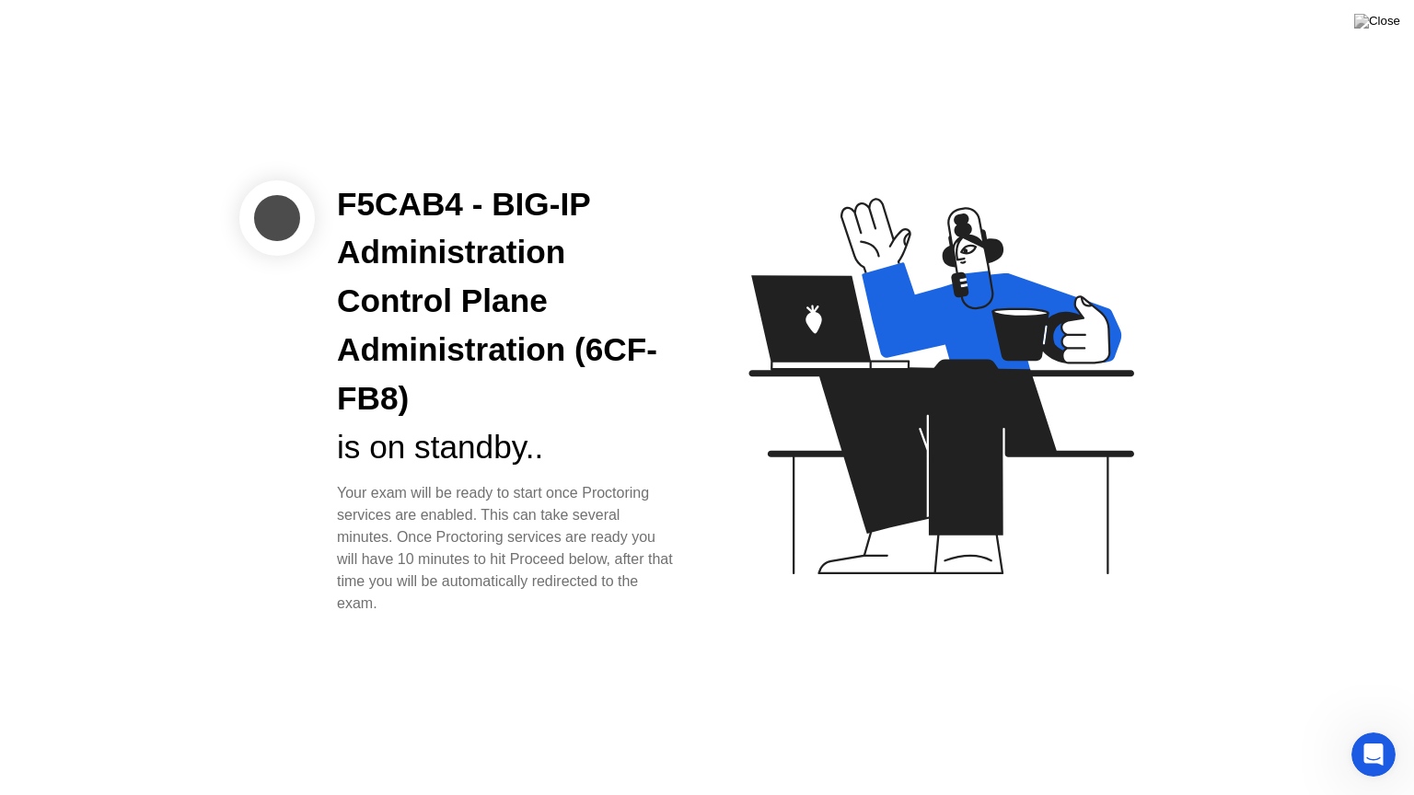
click at [614, 615] on div "F5CAB4 - BIG-IP Administration Control Plane Administration (6CF-FB8) is on sta…" at bounding box center [707, 397] width 1414 height 795
click at [611, 614] on div "Your exam will be ready to start once Proctoring services are enabled. This can…" at bounding box center [507, 548] width 341 height 133
click at [791, 364] on icon at bounding box center [940, 386] width 385 height 376
click at [657, 387] on div "F5CAB4 - BIG-IP Administration Control Plane Administration (6CF-FB8)" at bounding box center [507, 301] width 341 height 243
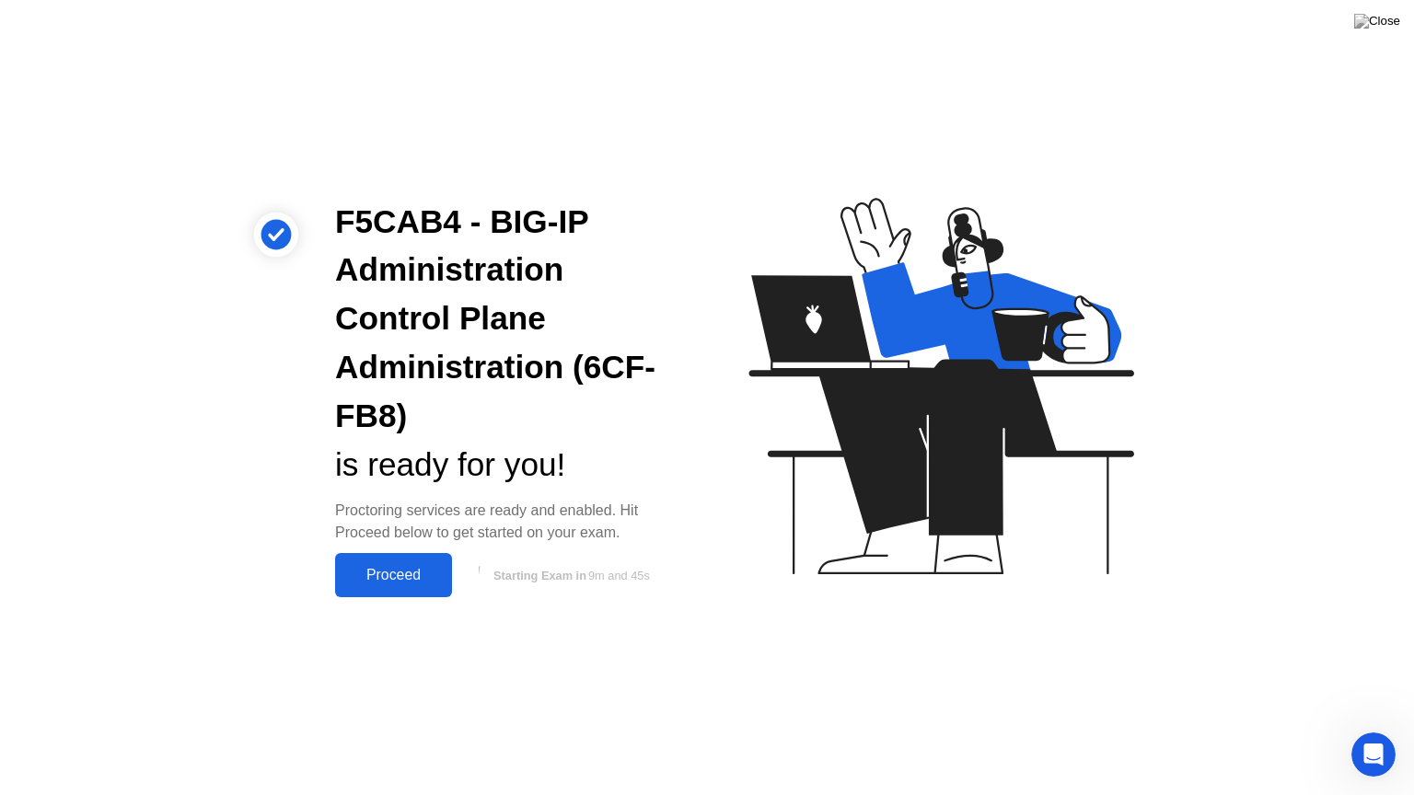
click at [413, 583] on div "Proceed" at bounding box center [394, 575] width 106 height 17
